Goal: Navigation & Orientation: Find specific page/section

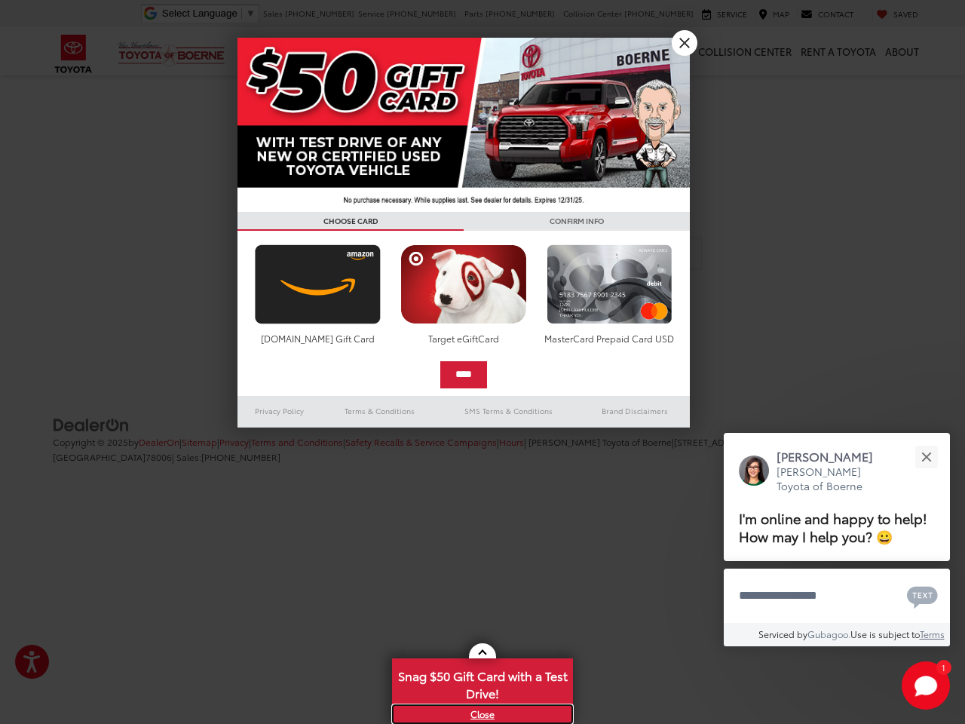
click at [483, 714] on link "X" at bounding box center [483, 714] width 178 height 17
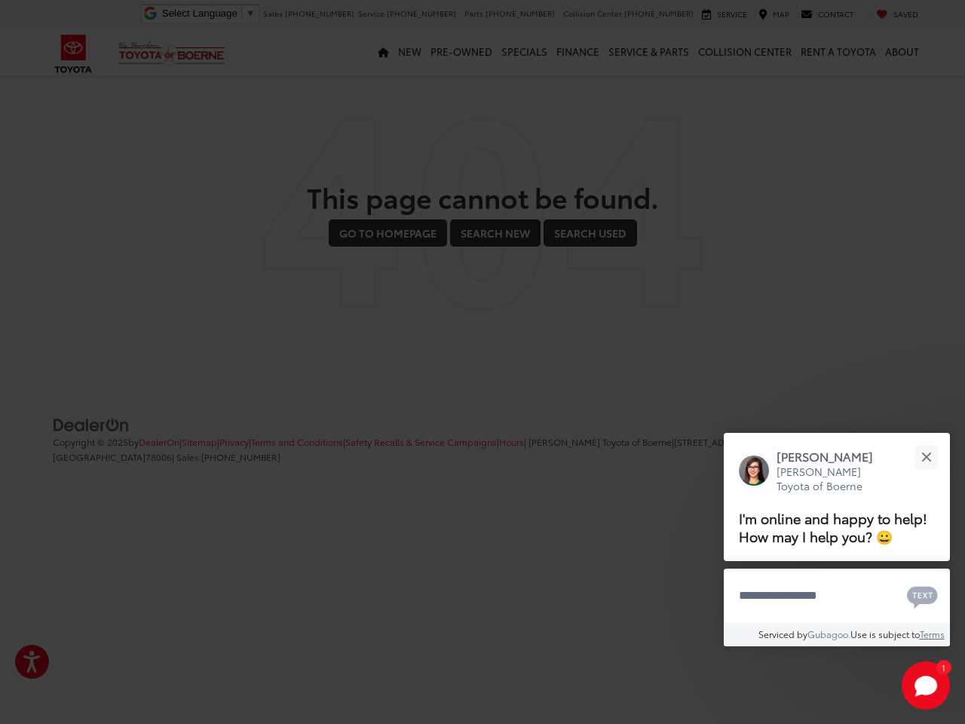
click at [483, 683] on div at bounding box center [482, 362] width 965 height 724
click at [483, 523] on html "Accessibility Screen-Reader Guide, Feedback, and Issue Reporting | New window […" at bounding box center [482, 261] width 965 height 523
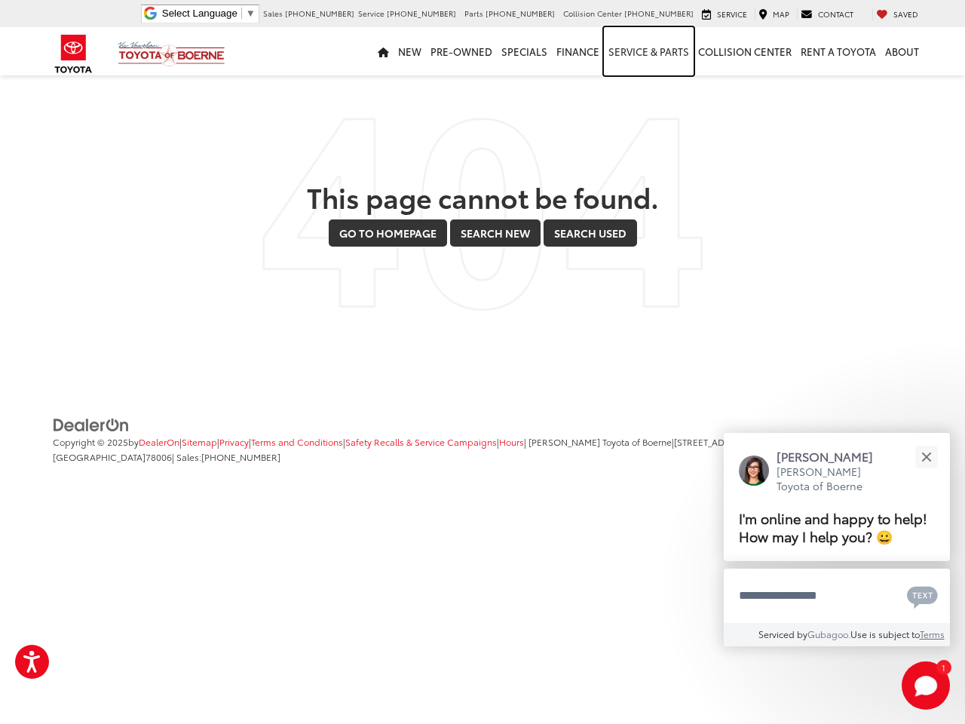
click at [685, 43] on link "Service & Parts" at bounding box center [649, 51] width 90 height 48
click at [351, 221] on link "Go to Homepage" at bounding box center [388, 232] width 118 height 27
click at [577, 221] on link "Search Used" at bounding box center [591, 232] width 94 height 27
click at [318, 295] on div "This page cannot be found. Go to Homepage Go to Homepage Search New Search New …" at bounding box center [482, 214] width 882 height 193
click at [463, 295] on div "This page cannot be found. Go to Homepage Go to Homepage Search New Search New …" at bounding box center [482, 214] width 882 height 193
